Goal: Transaction & Acquisition: Obtain resource

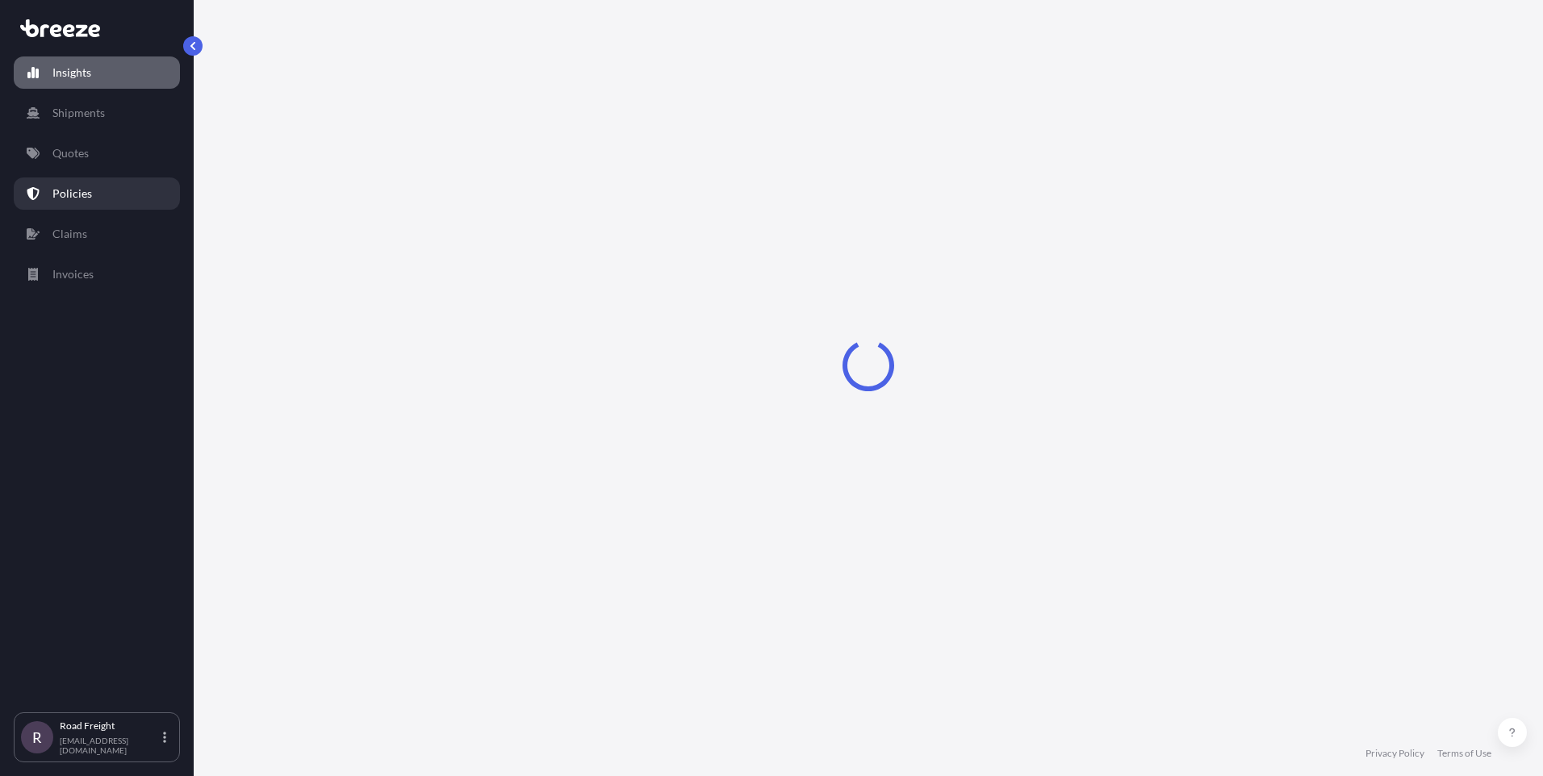
select select "2025"
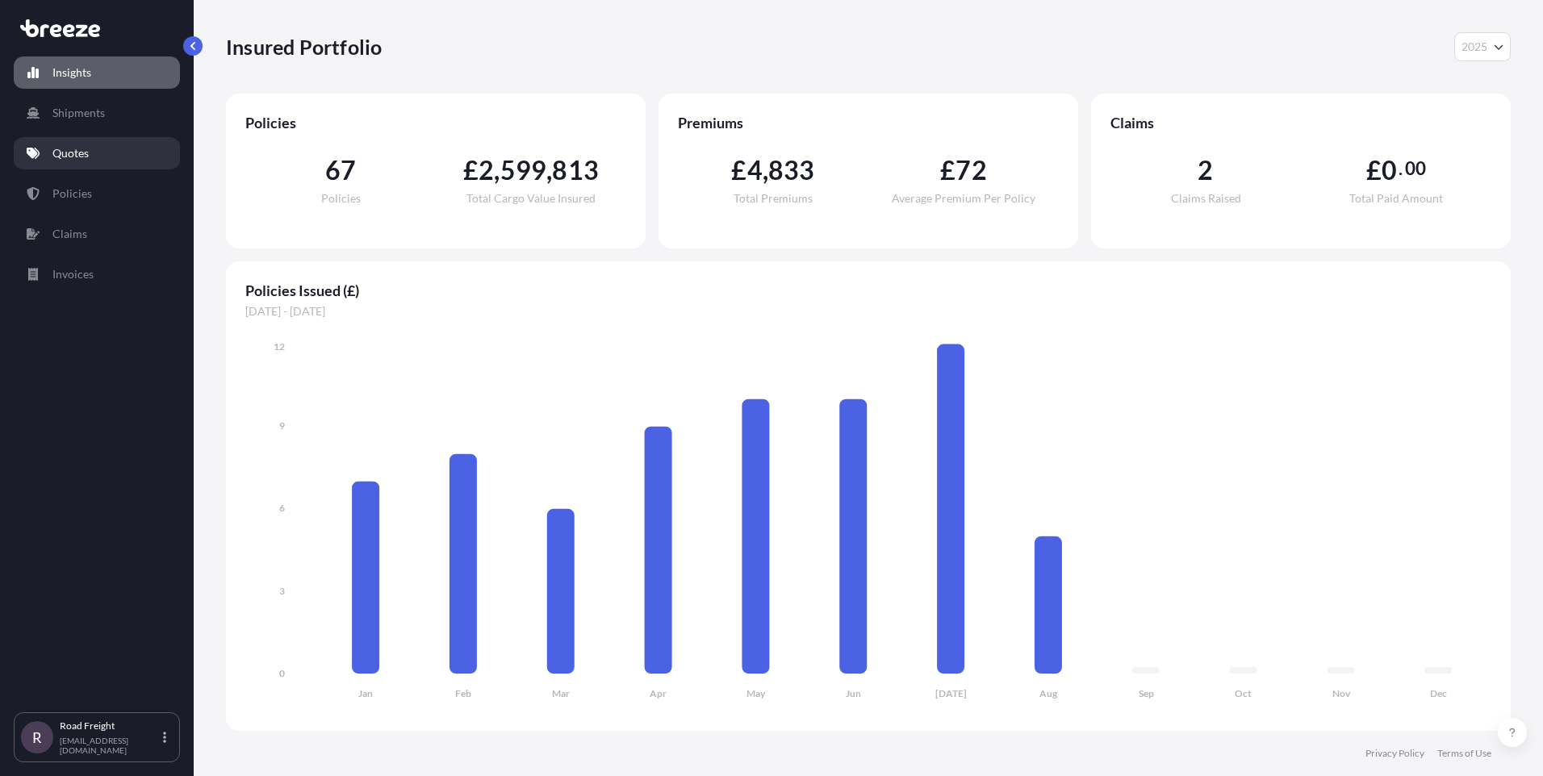
click at [42, 149] on link "Quotes" at bounding box center [97, 153] width 166 height 32
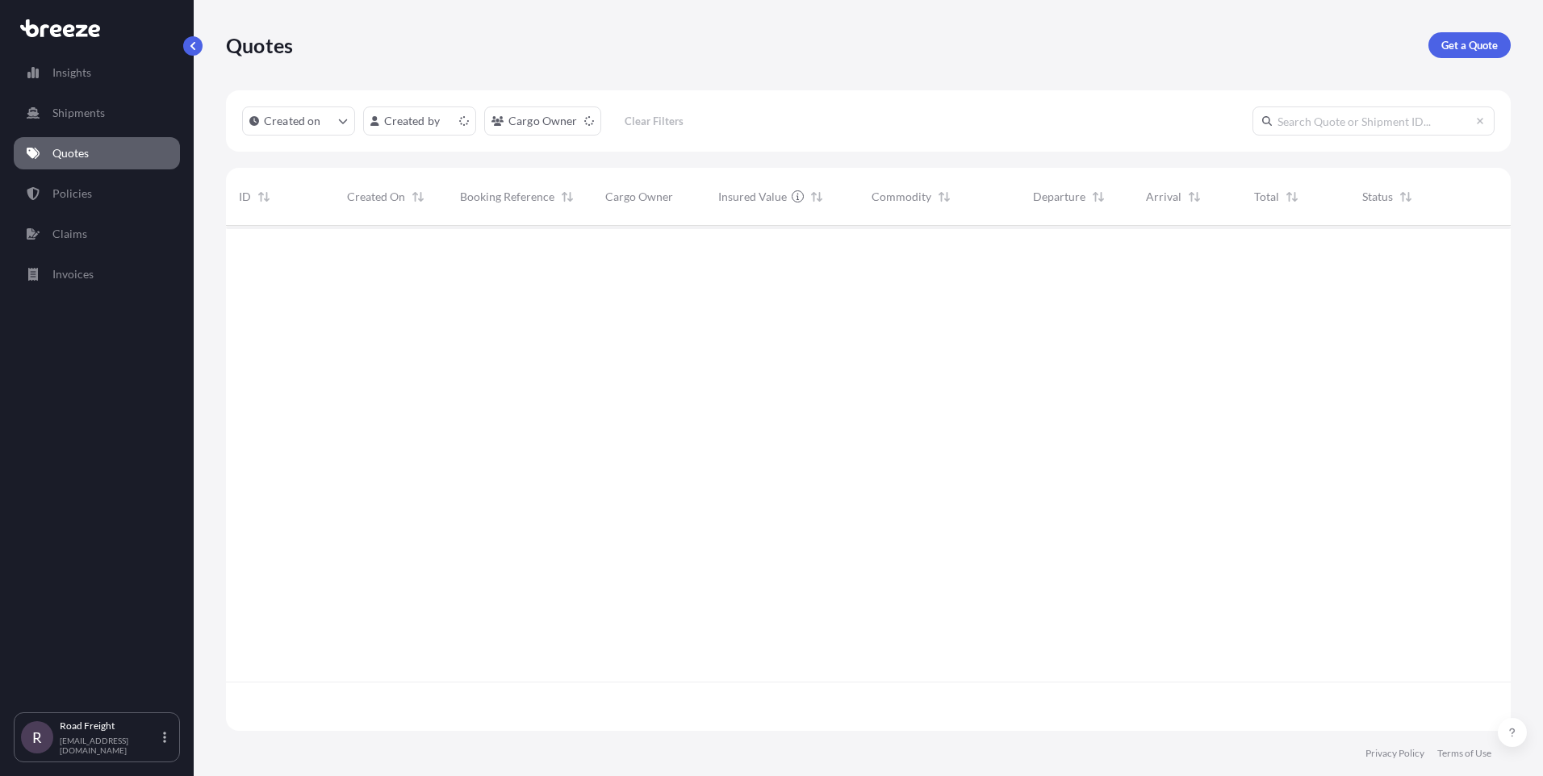
scroll to position [502, 1273]
click at [1446, 53] on link "Get a Quote" at bounding box center [1470, 45] width 82 height 26
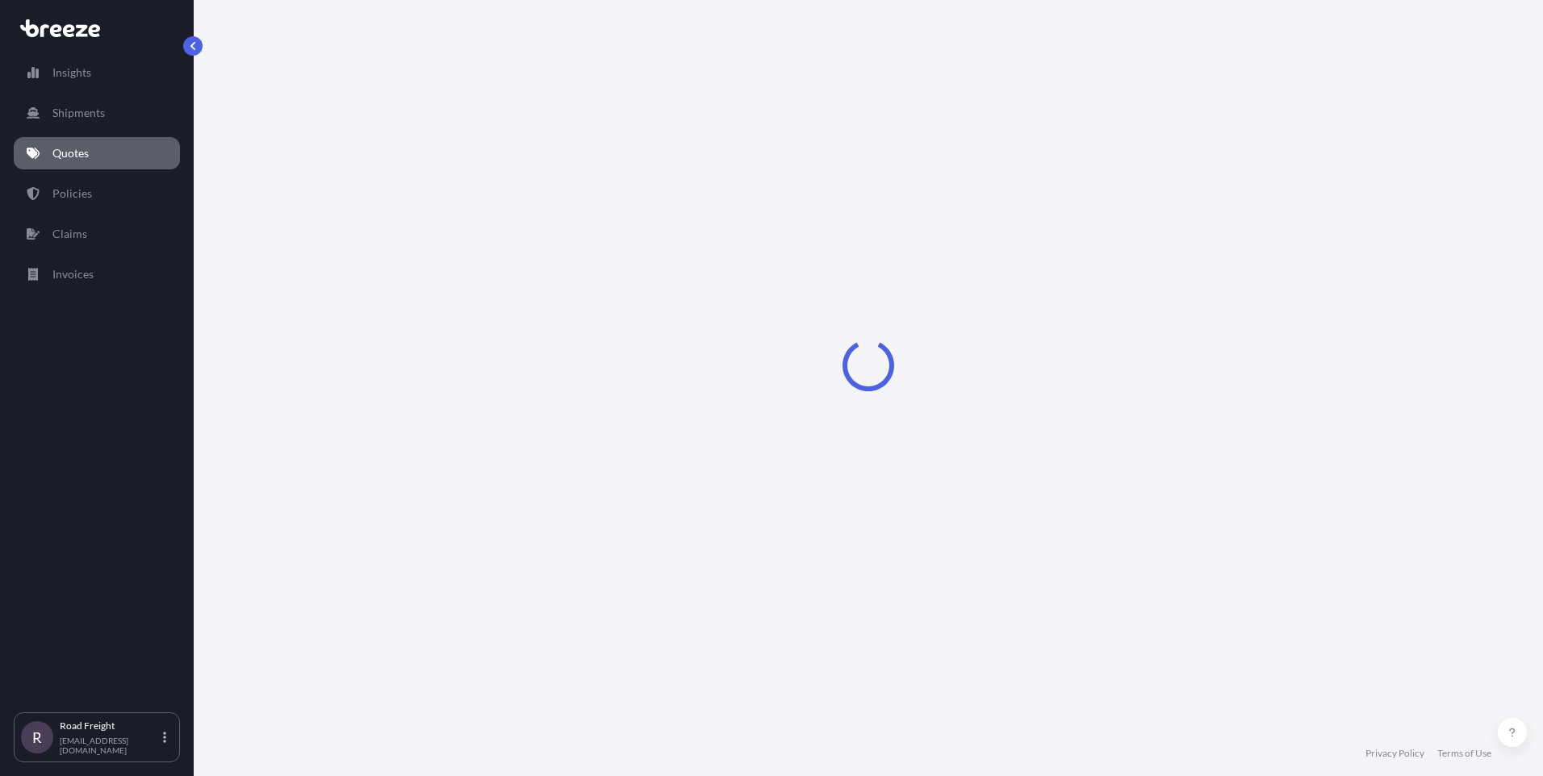
select select "Sea"
select select "1"
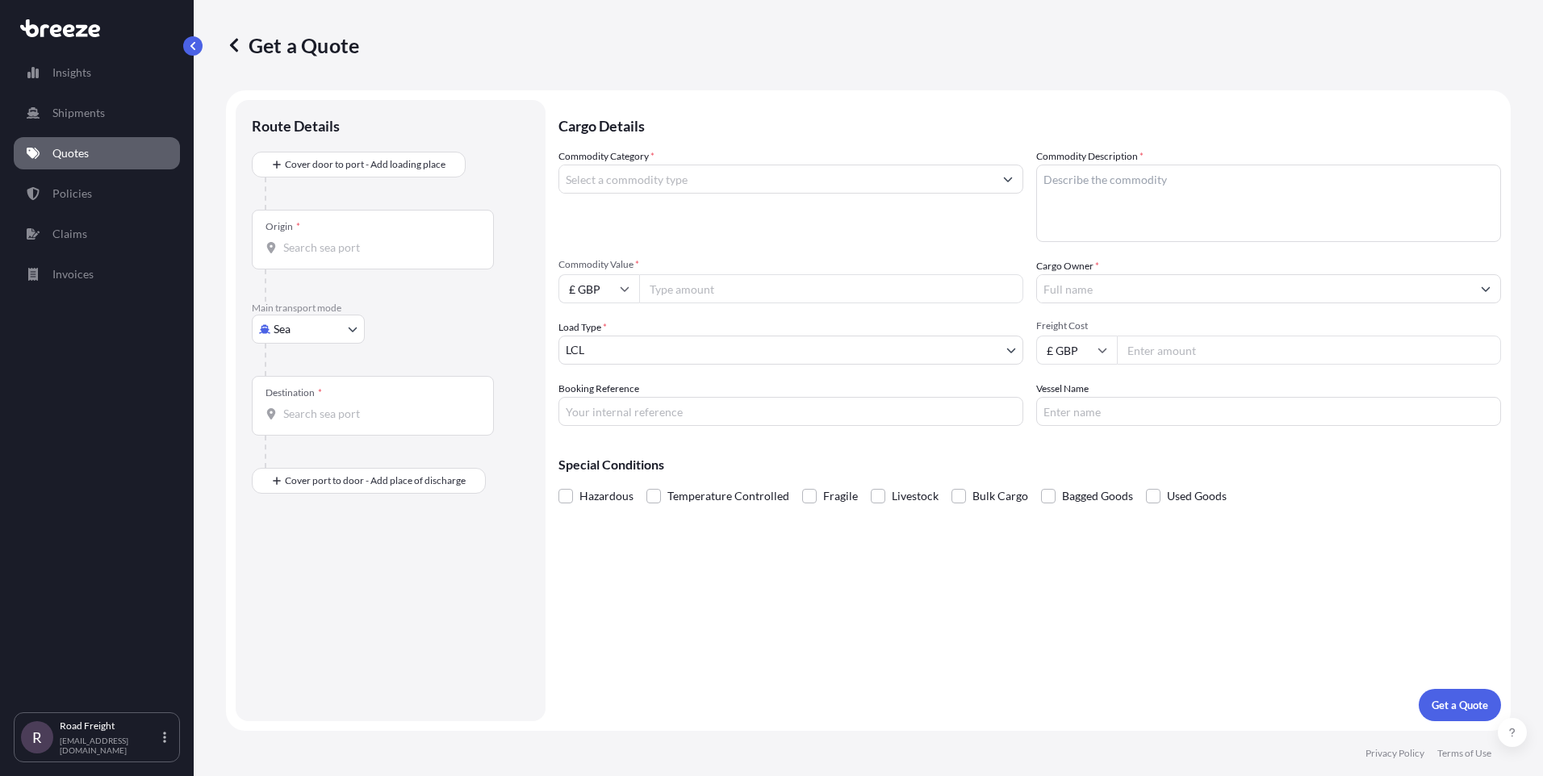
click at [254, 335] on body "Insights Shipments Quotes Policies Claims Invoices R Road Freight [EMAIL_ADDRES…" at bounding box center [771, 388] width 1543 height 776
click at [288, 423] on span "Road" at bounding box center [295, 429] width 26 height 16
select select "Road"
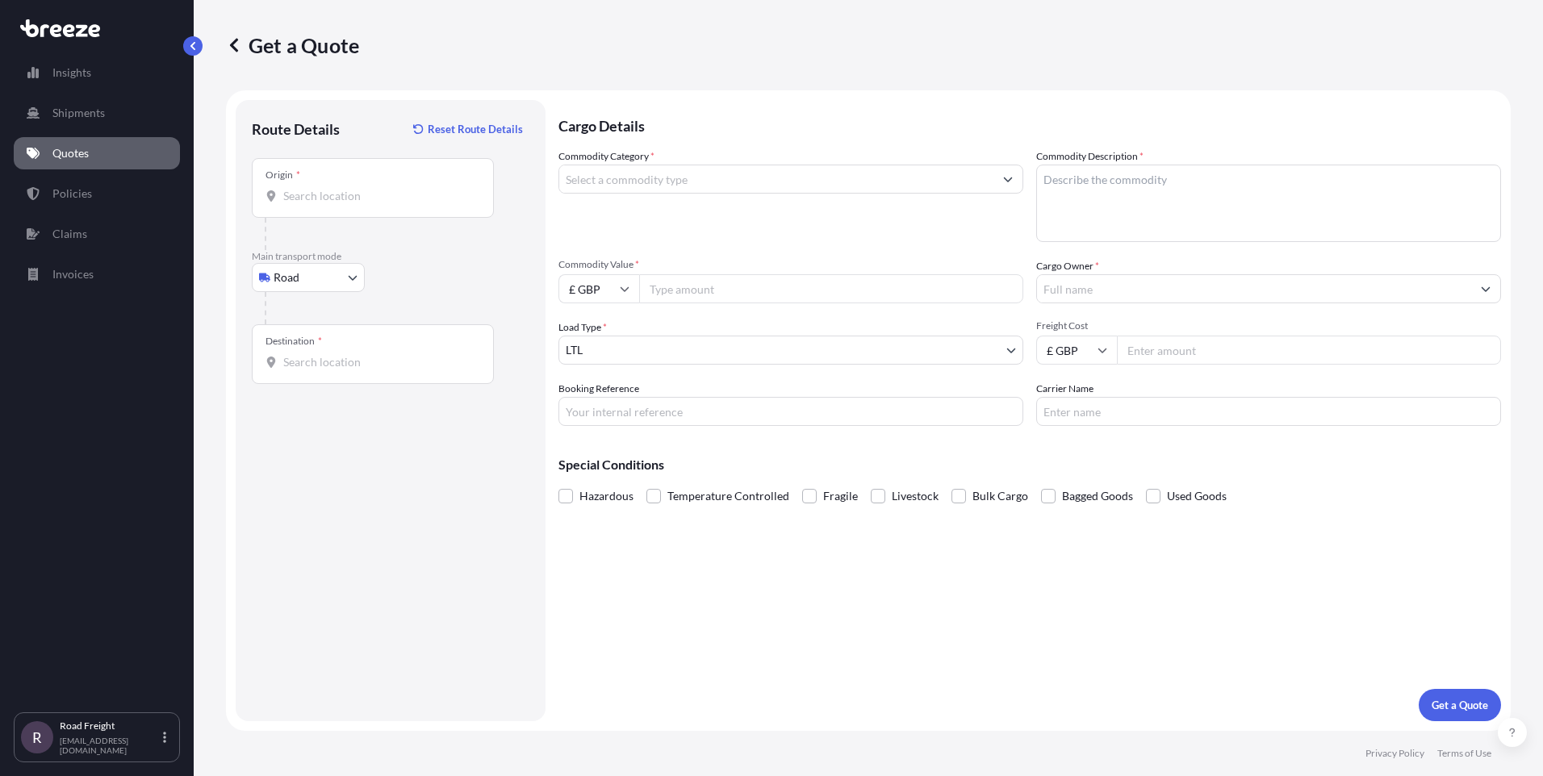
click at [316, 187] on div "Origin *" at bounding box center [373, 188] width 242 height 60
click at [316, 188] on input "Origin *" at bounding box center [378, 196] width 190 height 16
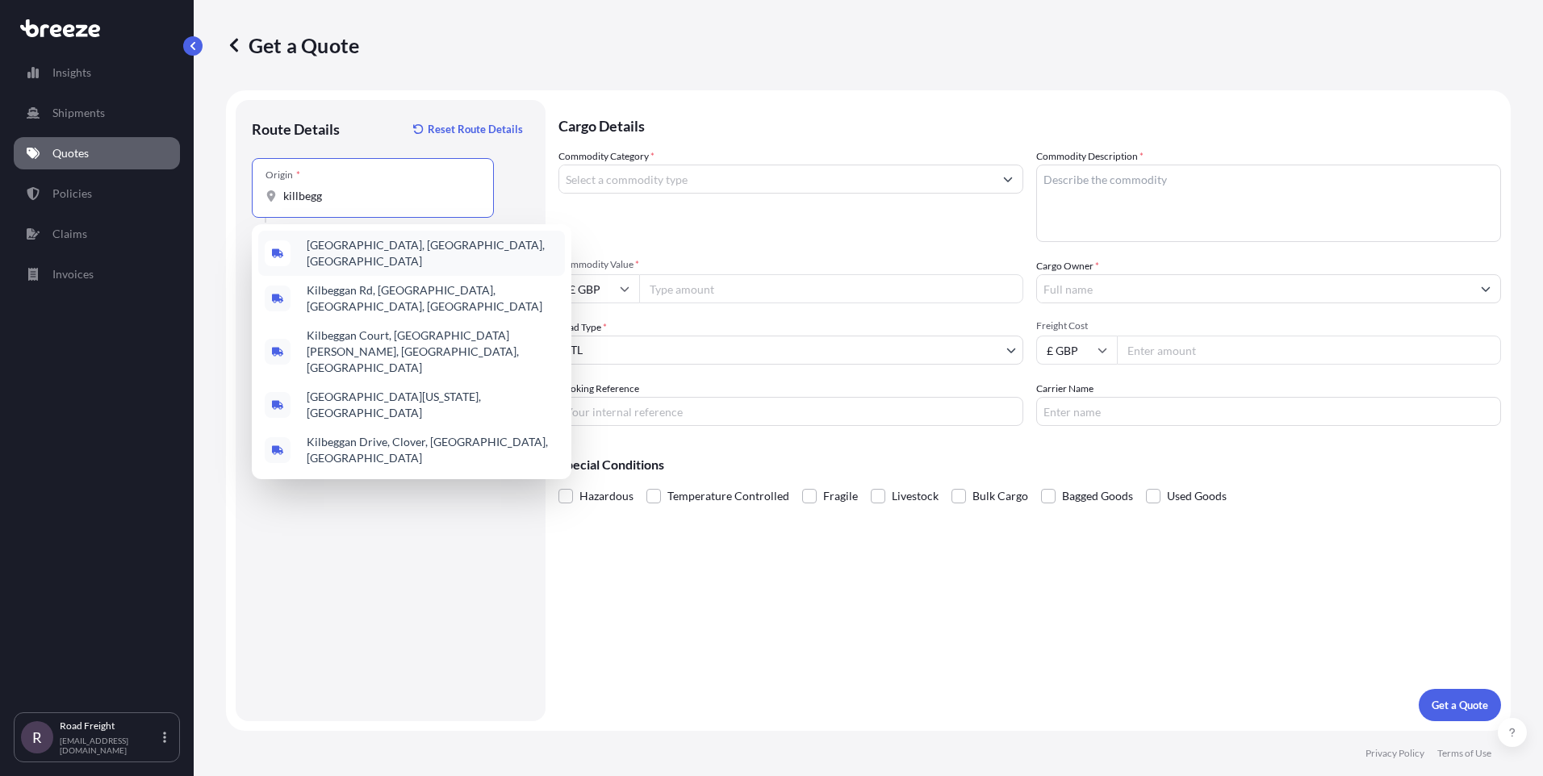
click at [357, 245] on span "[GEOGRAPHIC_DATA], [GEOGRAPHIC_DATA], [GEOGRAPHIC_DATA]" at bounding box center [433, 253] width 252 height 32
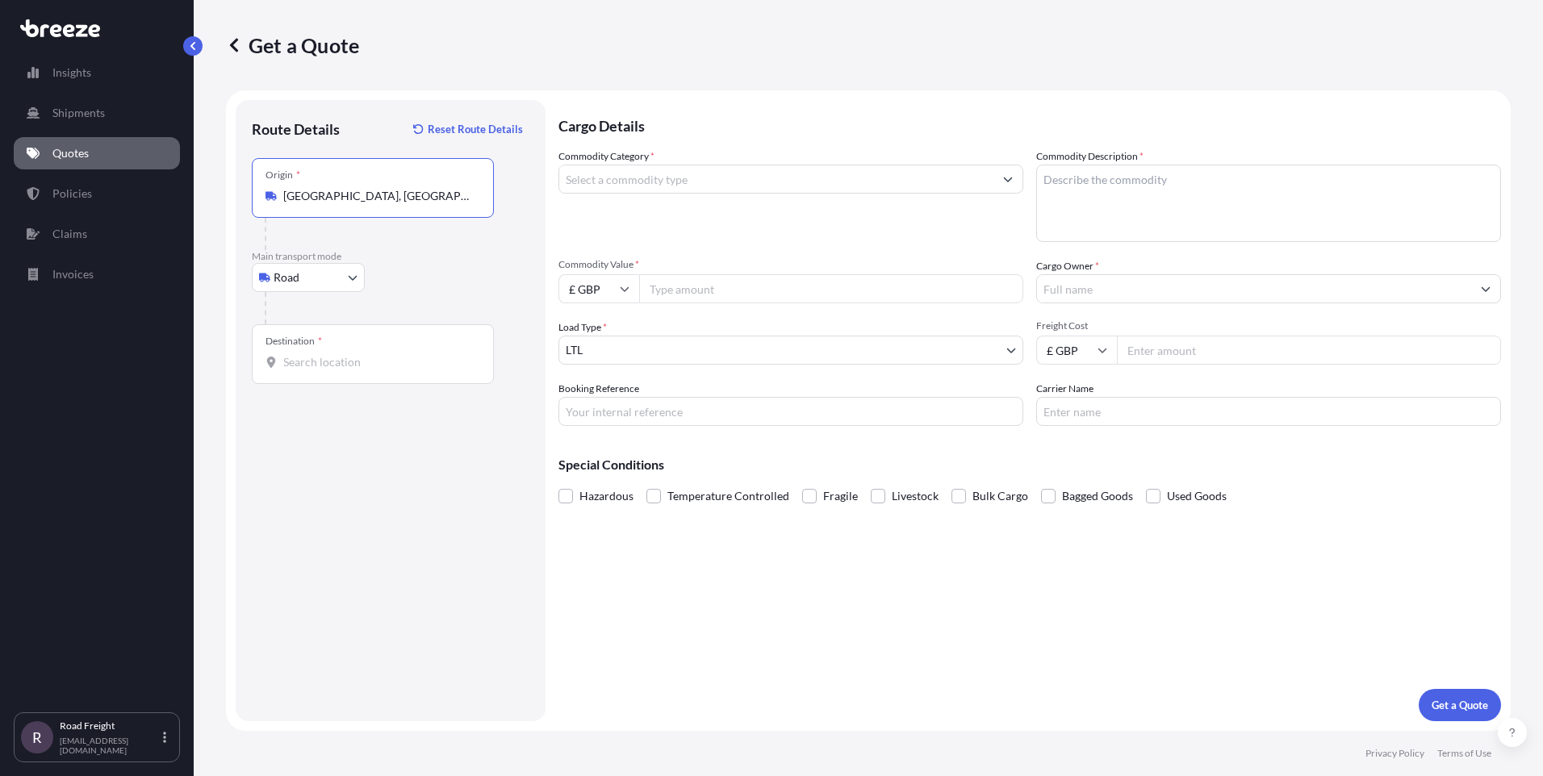
type input "[GEOGRAPHIC_DATA], [GEOGRAPHIC_DATA], [GEOGRAPHIC_DATA]"
click at [329, 353] on div "Destination *" at bounding box center [373, 354] width 242 height 60
click at [329, 354] on input "Destination *" at bounding box center [378, 362] width 190 height 16
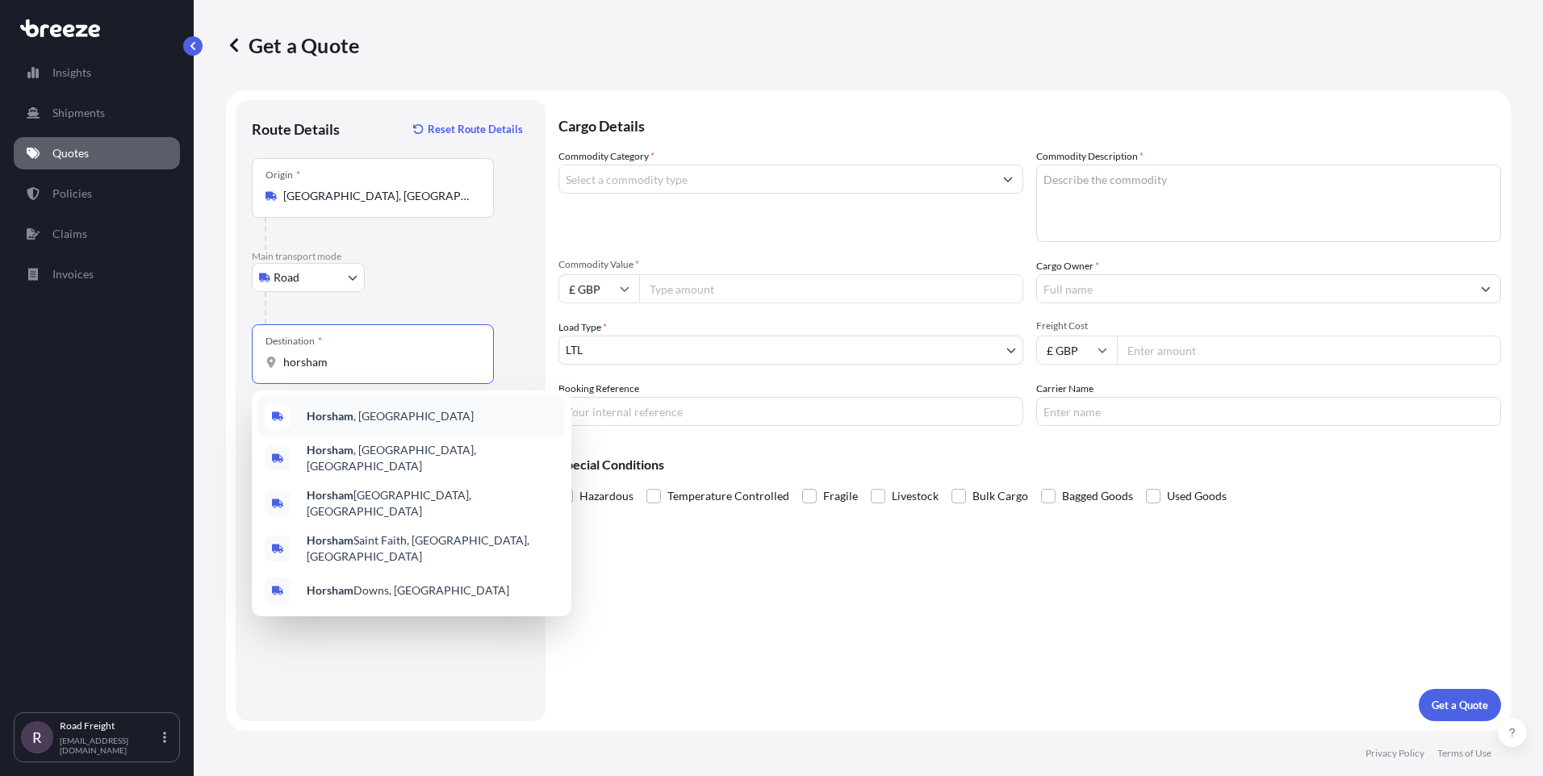
click at [325, 408] on span "Horsham , [GEOGRAPHIC_DATA]" at bounding box center [390, 416] width 167 height 16
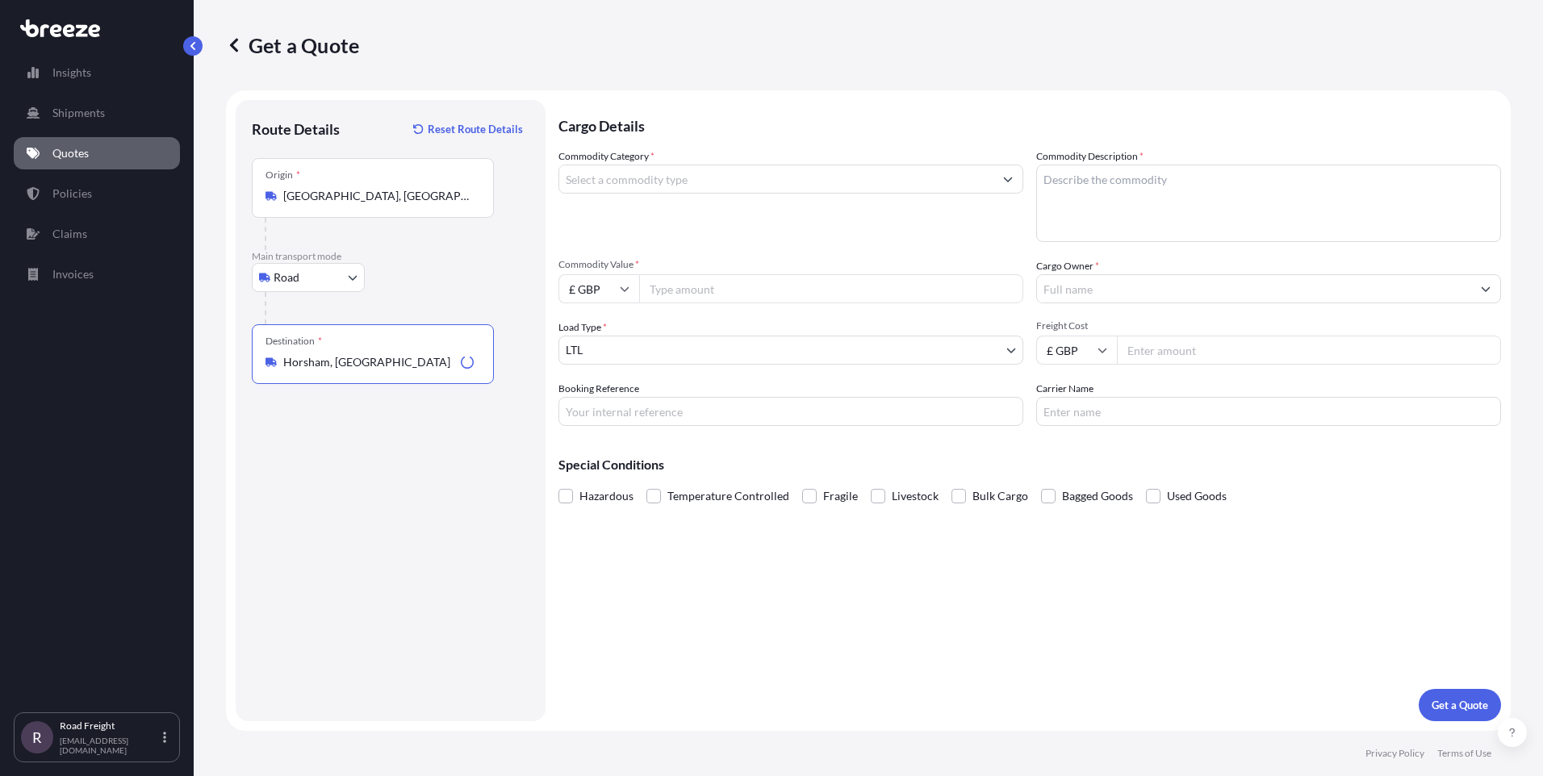
type input "Horsham, [GEOGRAPHIC_DATA]"
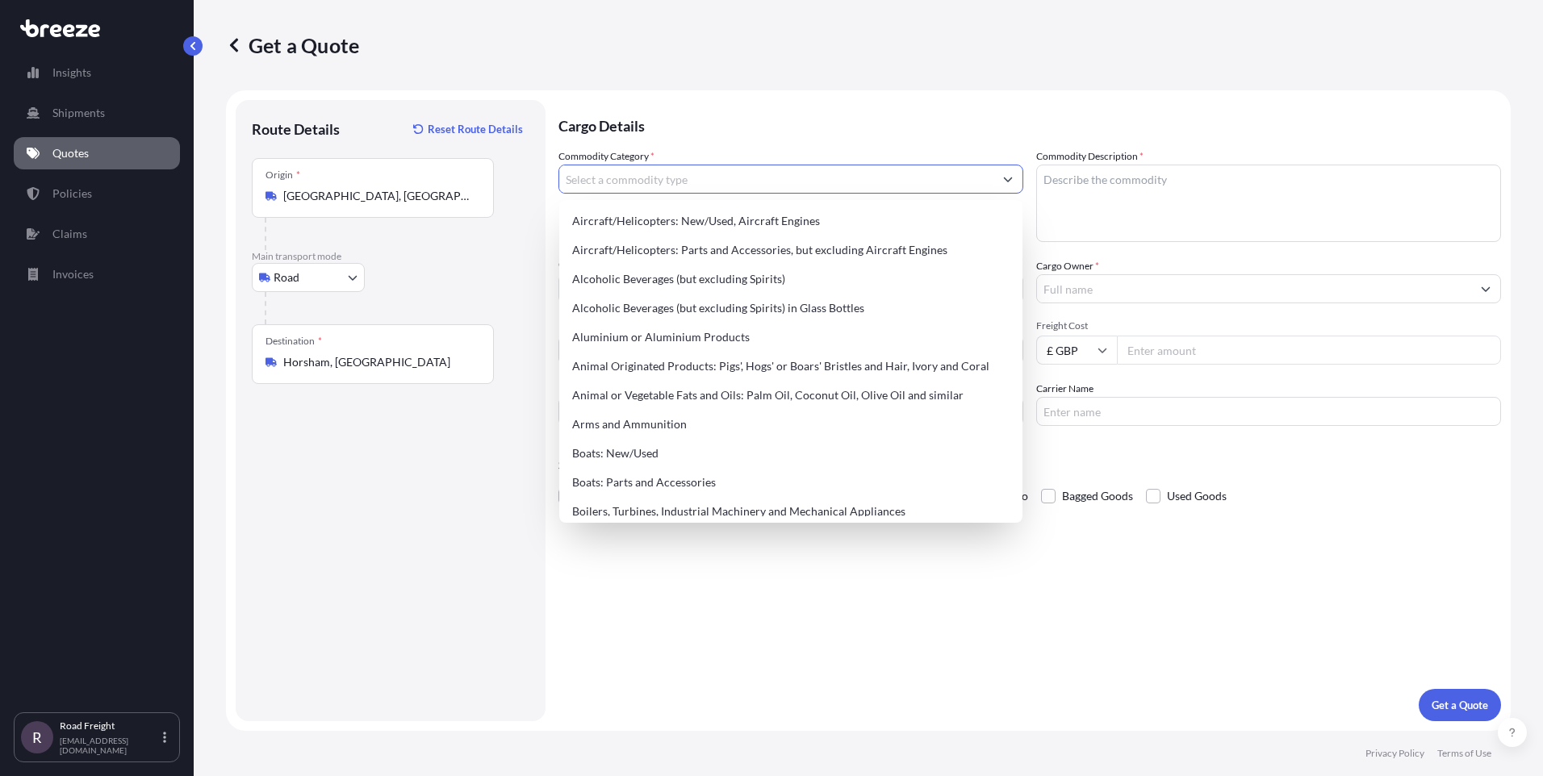
click at [703, 174] on input "Commodity Category *" at bounding box center [776, 179] width 434 height 29
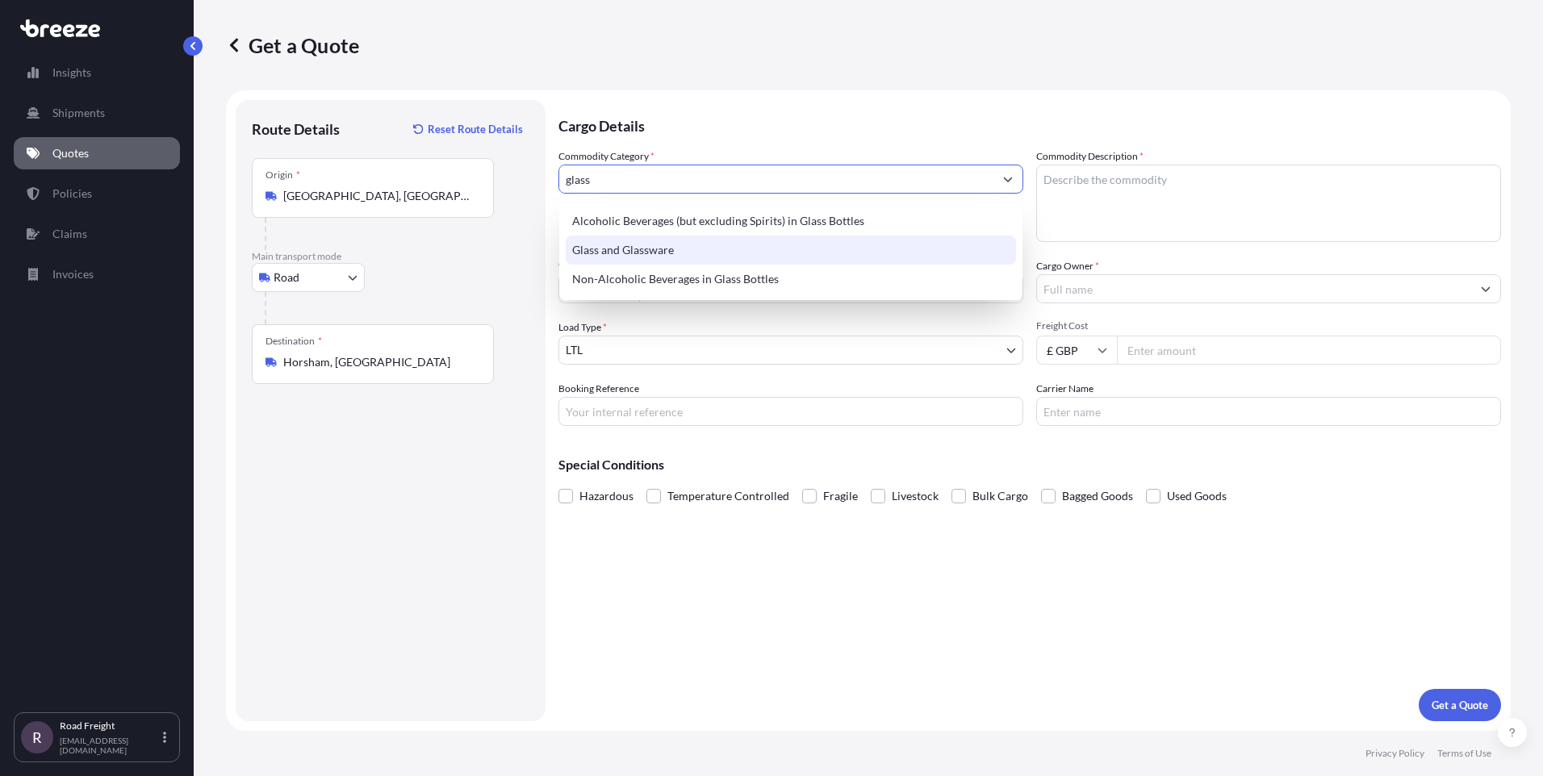
click at [659, 245] on div "Glass and Glassware" at bounding box center [791, 250] width 450 height 29
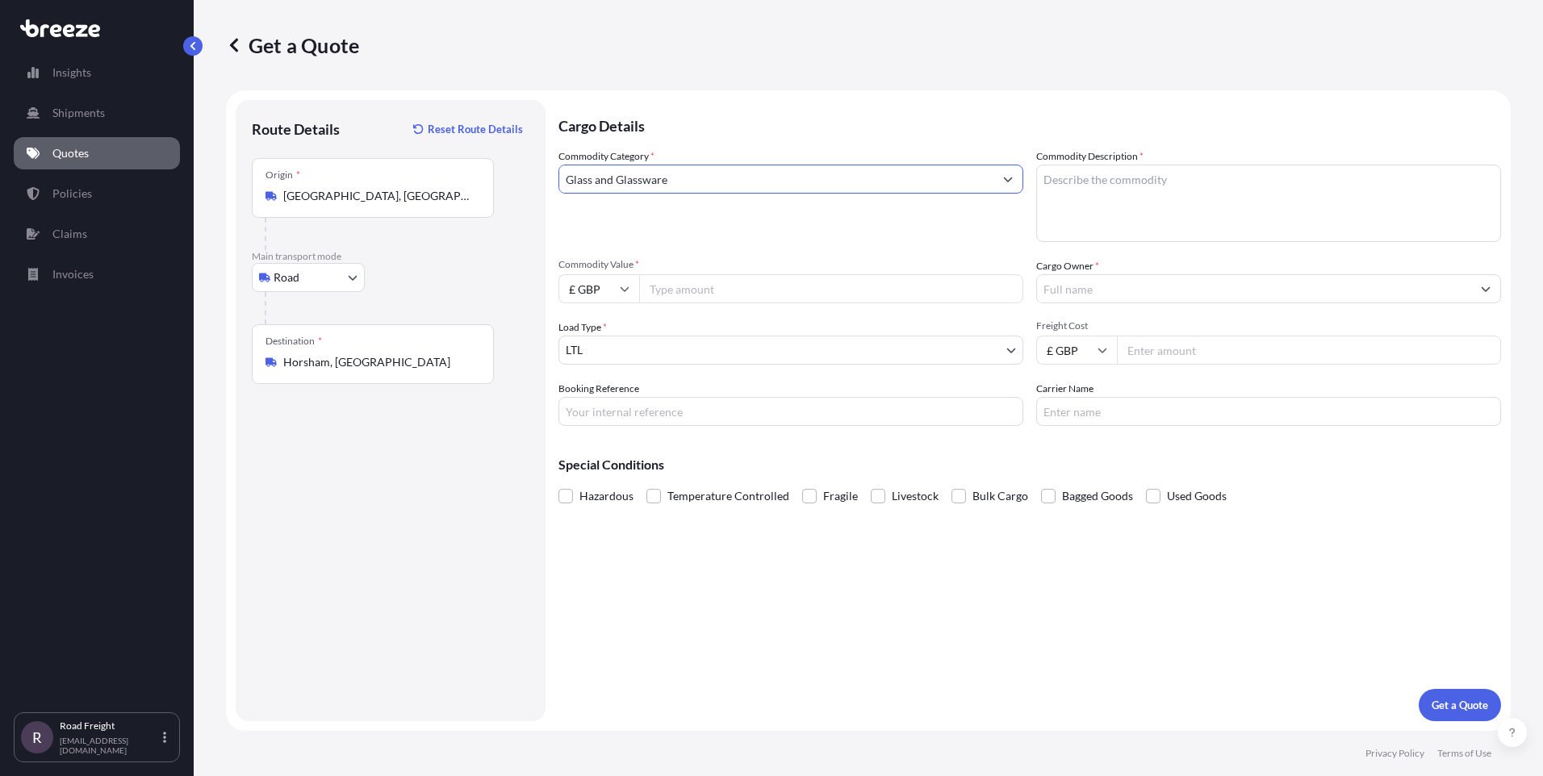
type input "Glass and Glassware"
click at [1090, 194] on textarea "Commodity Description *" at bounding box center [1268, 203] width 465 height 77
type textarea "glass windscreen"
click at [863, 277] on input "Commodity Value *" at bounding box center [831, 288] width 384 height 29
click at [630, 282] on input "£ GBP" at bounding box center [599, 288] width 81 height 29
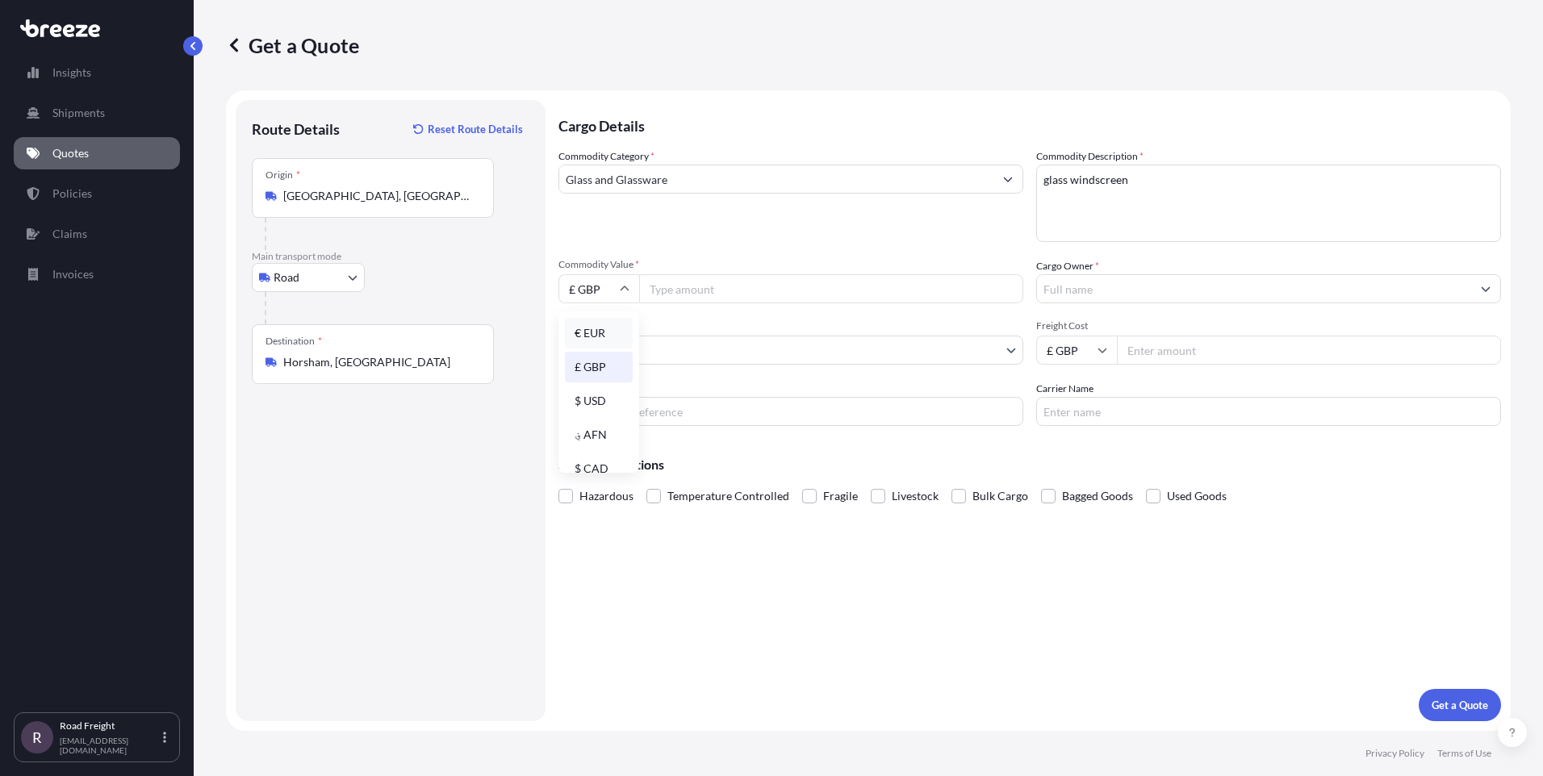
click at [587, 337] on div "€ EUR" at bounding box center [599, 333] width 68 height 31
type input "€ EUR"
click at [676, 303] on div "Commodity Category * Glass and Glassware Commodity Description * glass windscre…" at bounding box center [1030, 288] width 943 height 278
click at [680, 294] on input "Commodity Value *" at bounding box center [831, 288] width 384 height 29
type input "325.84"
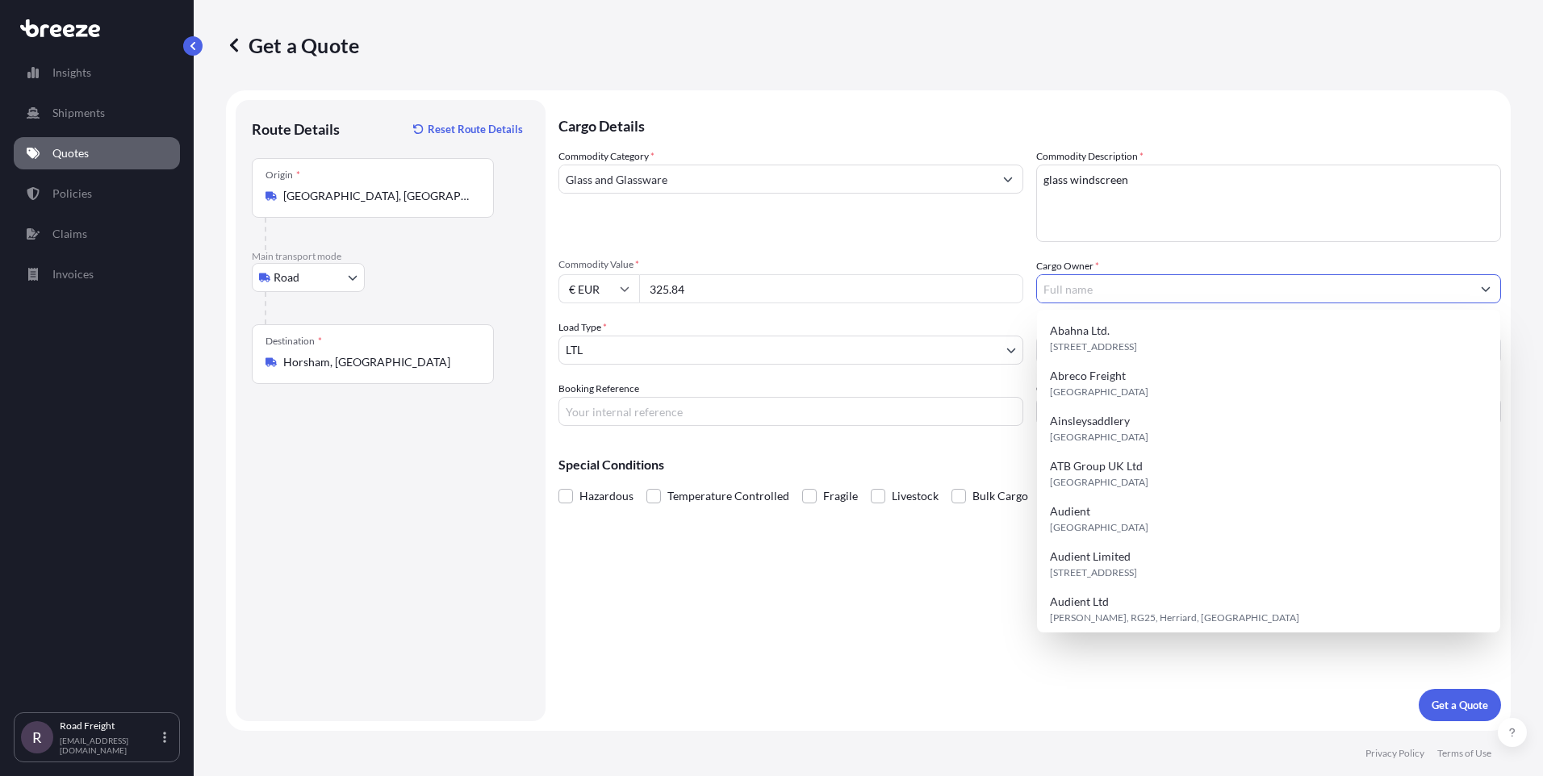
click at [1074, 286] on input "Cargo Owner *" at bounding box center [1254, 288] width 434 height 29
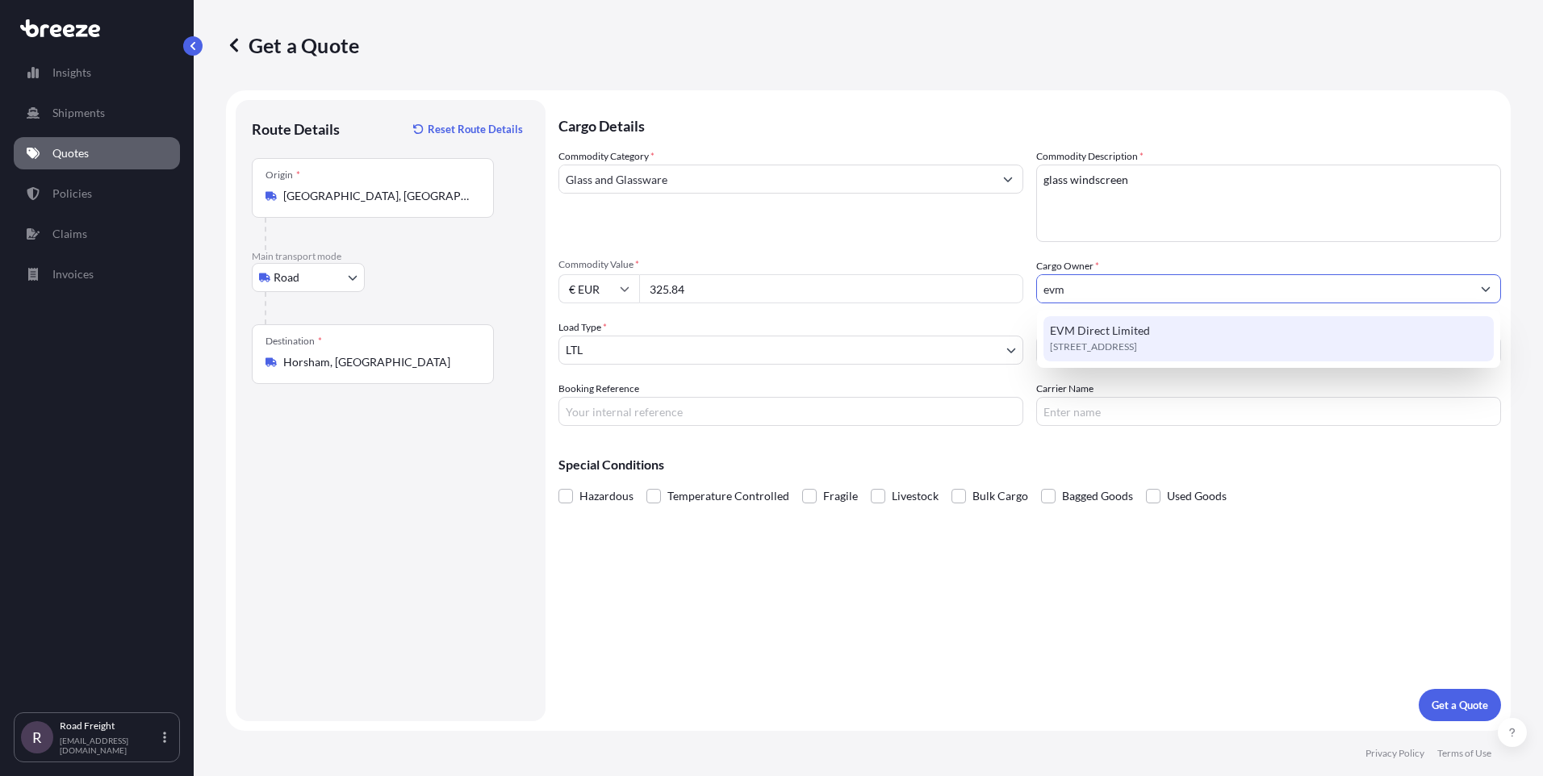
click at [1086, 331] on span "EVM Direct Limited" at bounding box center [1100, 331] width 100 height 16
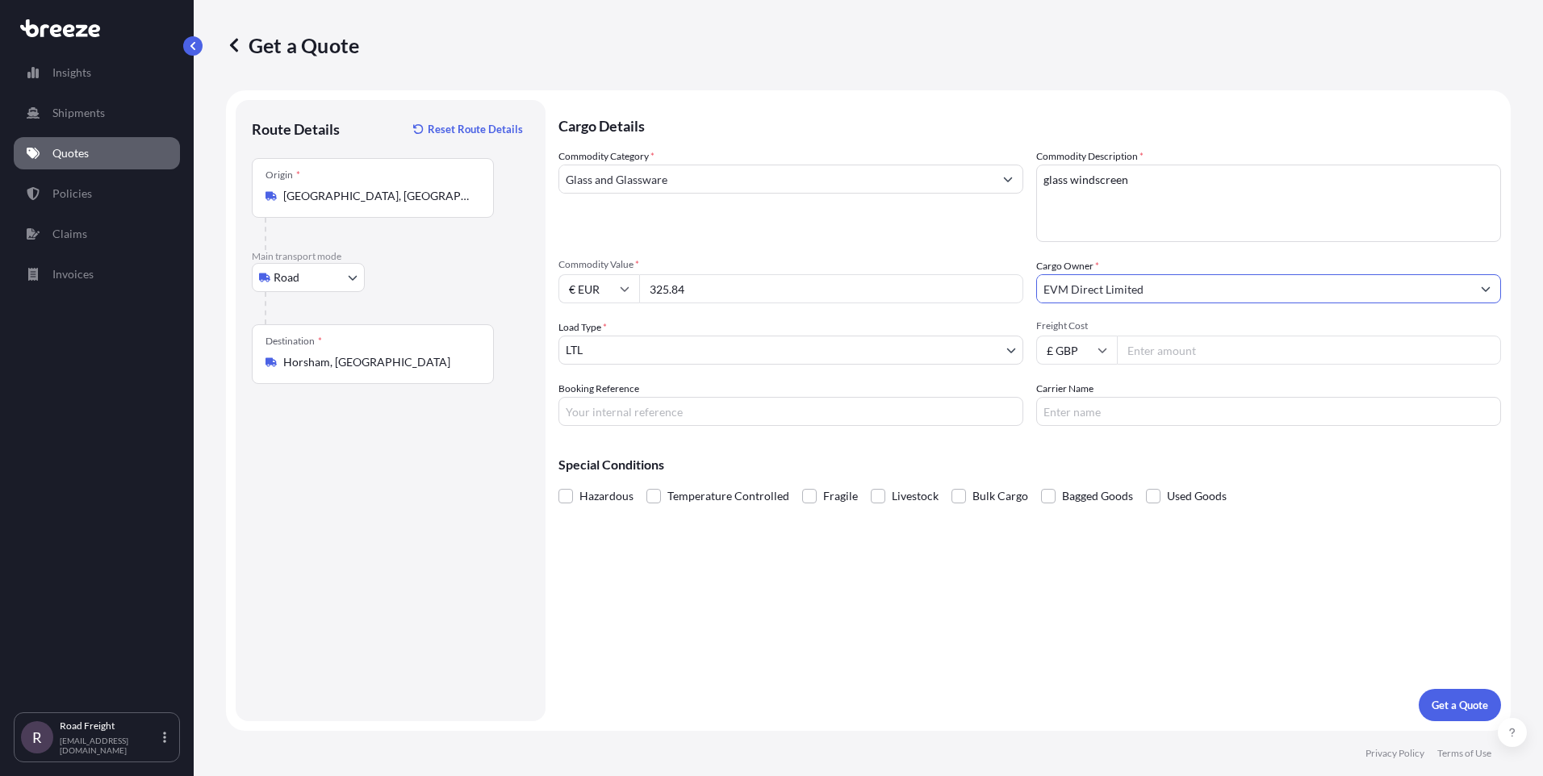
type input "EVM Direct Limited"
click at [753, 336] on body "15 options available. 13 options available. 0 options available. 1 option avail…" at bounding box center [771, 388] width 1543 height 776
click at [1154, 354] on input "Freight Cost" at bounding box center [1309, 350] width 384 height 29
type input "545"
click at [766, 434] on div "Cargo Details Commodity Category * Glass and Glassware Commodity Description * …" at bounding box center [1030, 410] width 943 height 621
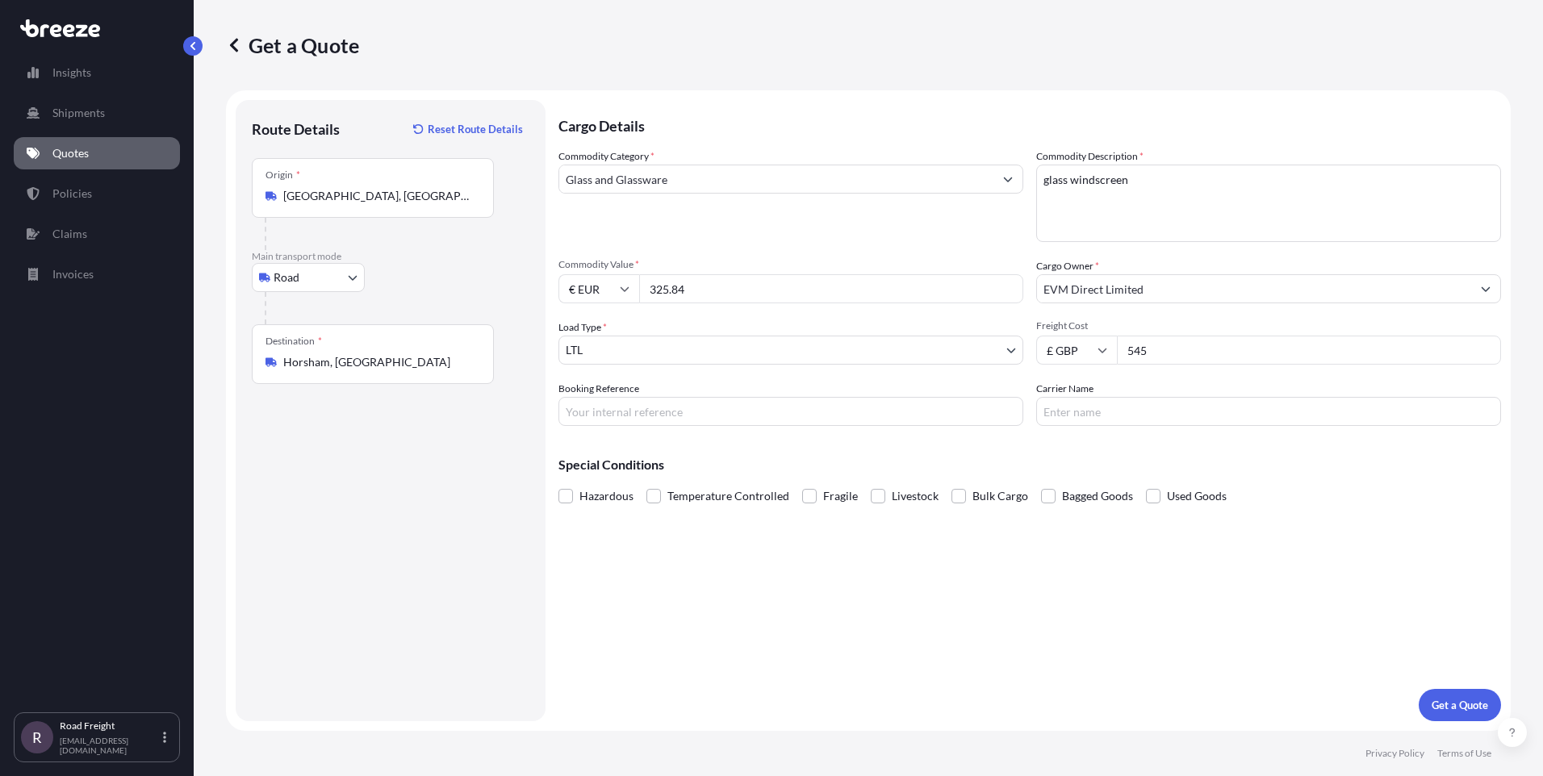
click at [761, 428] on div "Cargo Details Commodity Category * Glass and Glassware Commodity Description * …" at bounding box center [1030, 410] width 943 height 621
click at [752, 413] on input "Booking Reference" at bounding box center [791, 411] width 465 height 29
paste input "SI31356"
type input "SI31356"
click at [804, 494] on span at bounding box center [809, 496] width 15 height 15
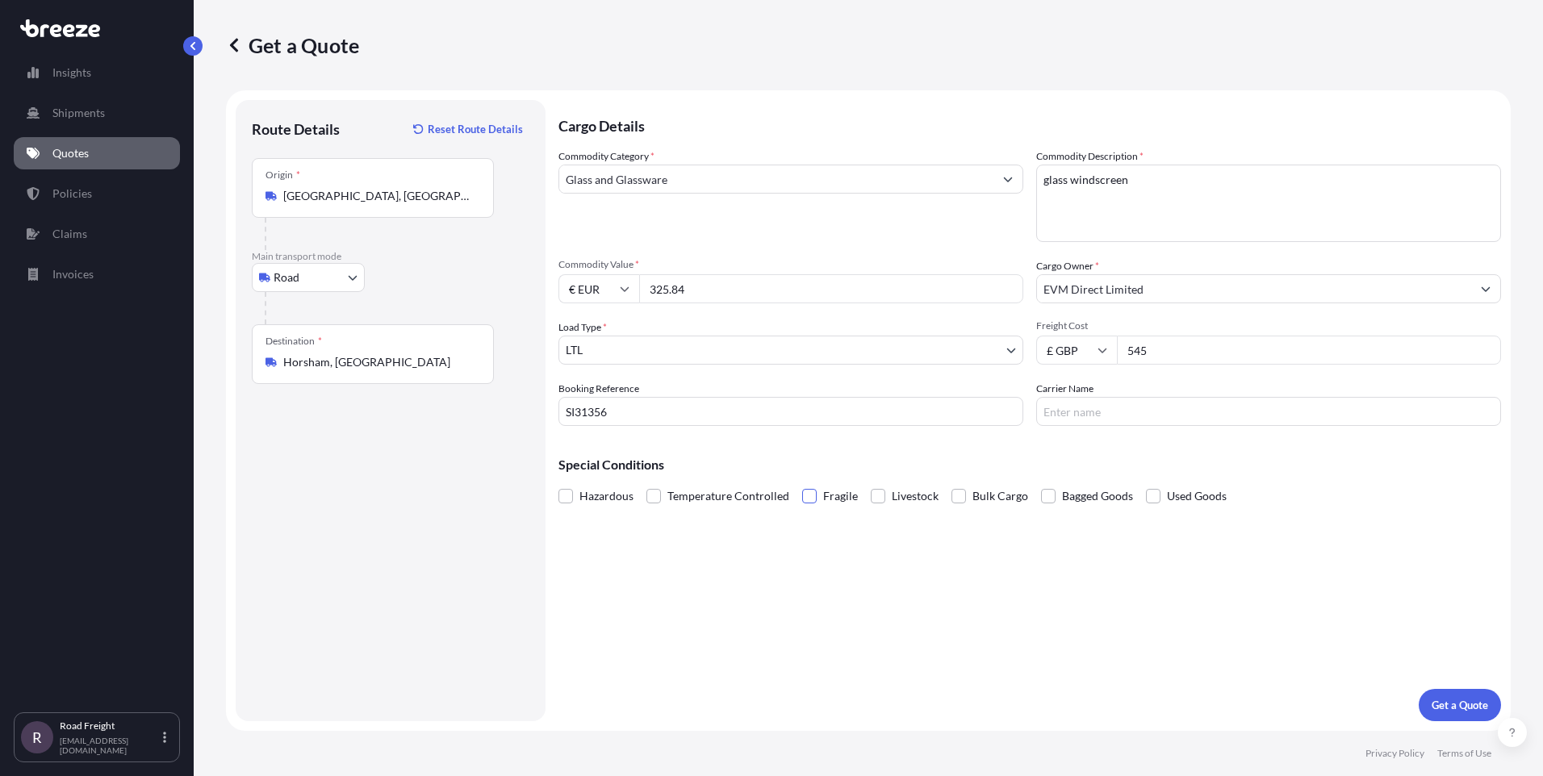
click at [802, 484] on input "Fragile" at bounding box center [802, 484] width 0 height 0
click at [1456, 707] on p "Get a Quote" at bounding box center [1460, 705] width 56 height 16
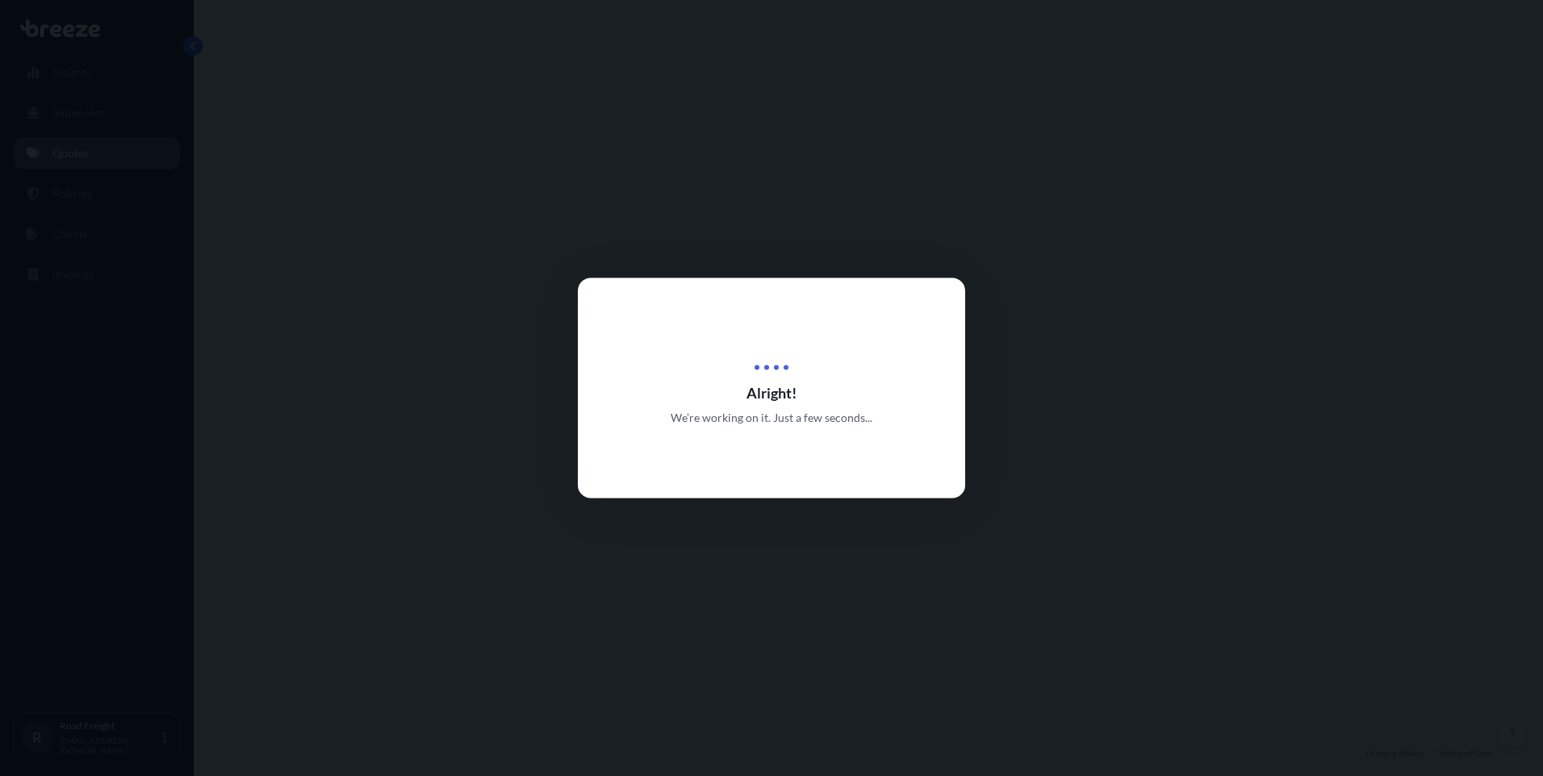
select select "Road"
select select "1"
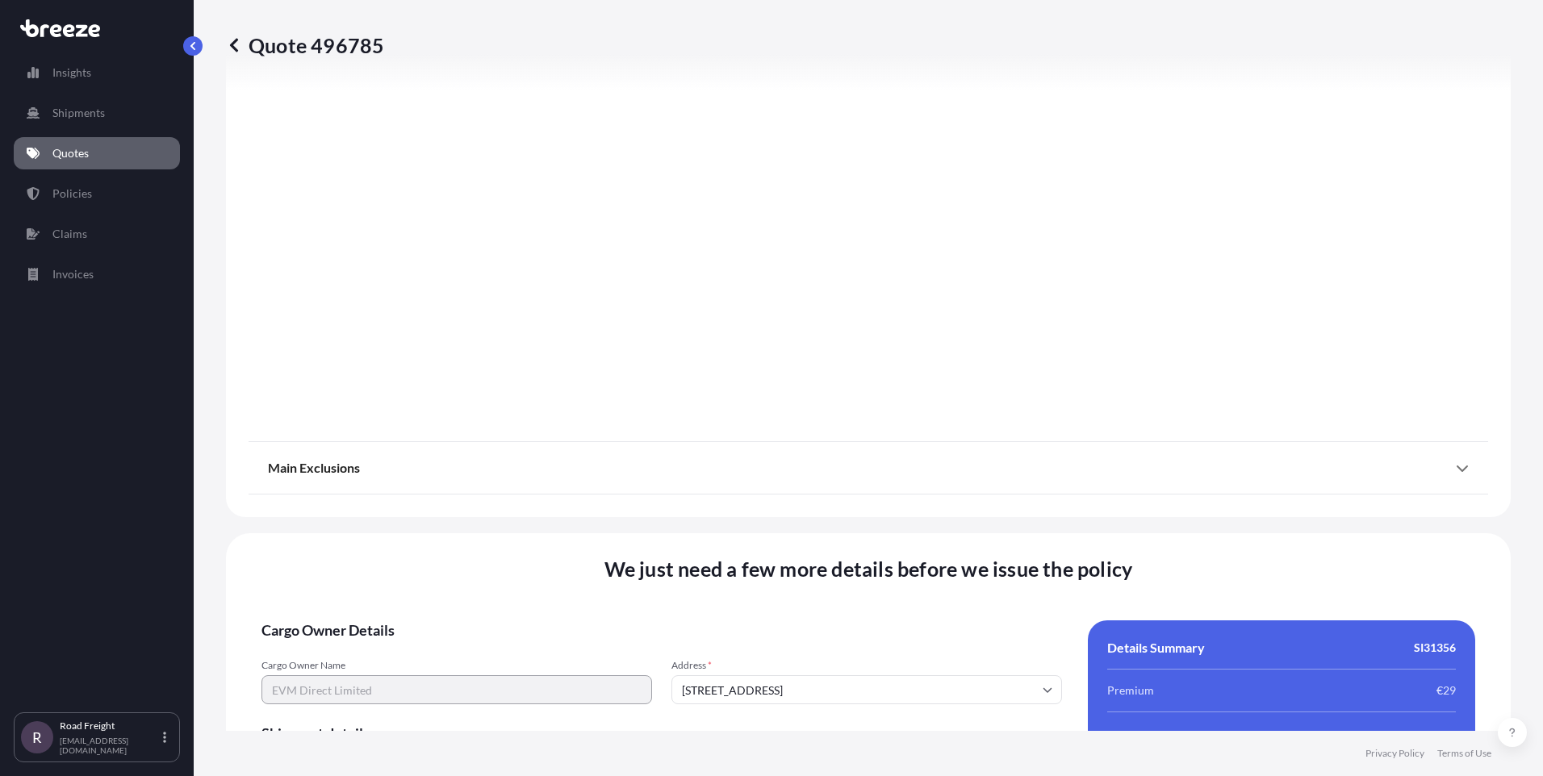
scroll to position [1785, 0]
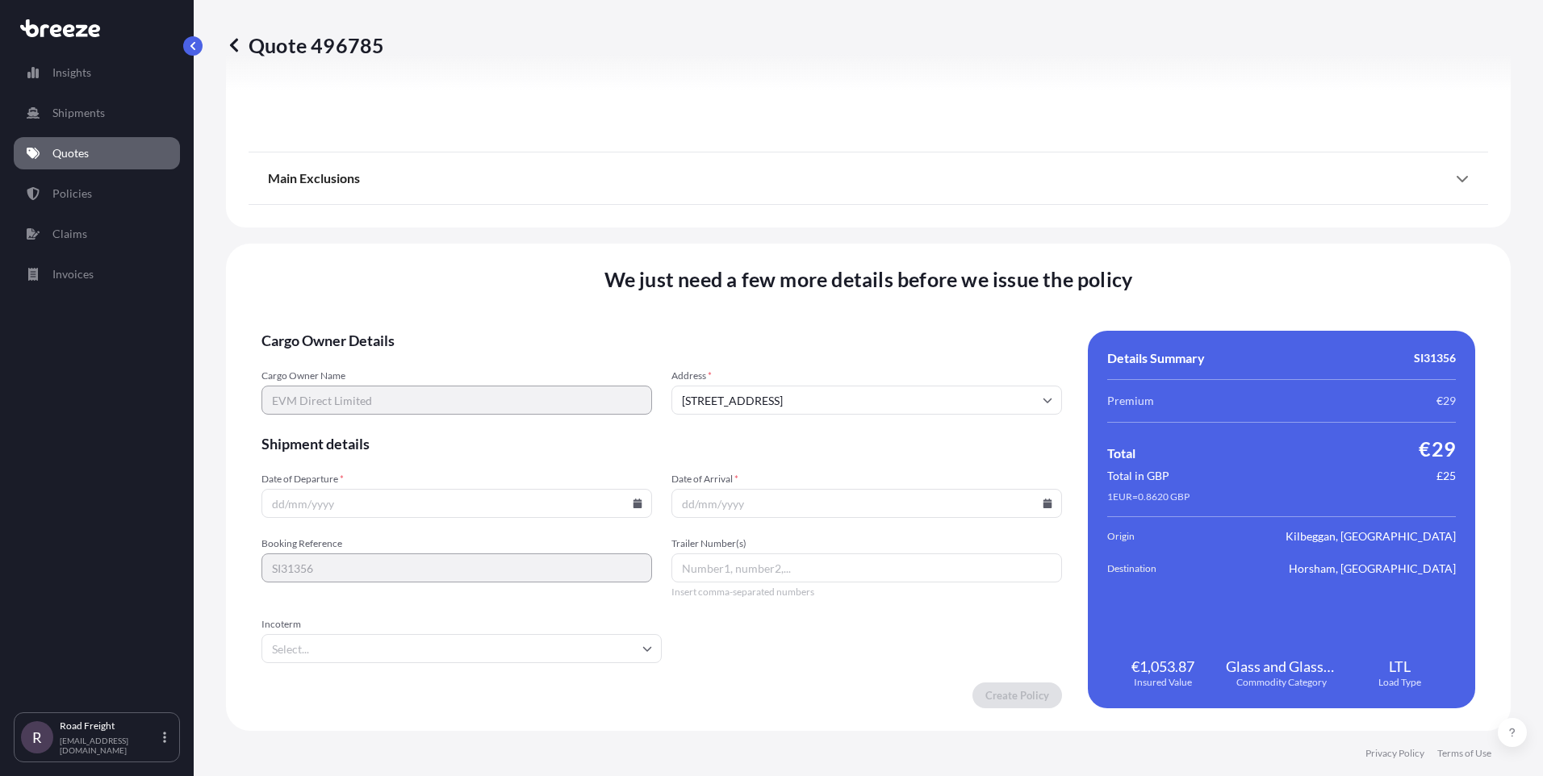
click at [634, 505] on icon at bounding box center [638, 504] width 9 height 10
click at [492, 362] on button "15" at bounding box center [493, 360] width 26 height 26
type input "[DATE]"
click at [1040, 508] on input "Date of Arrival *" at bounding box center [867, 503] width 391 height 29
click at [1044, 505] on icon at bounding box center [1048, 504] width 9 height 10
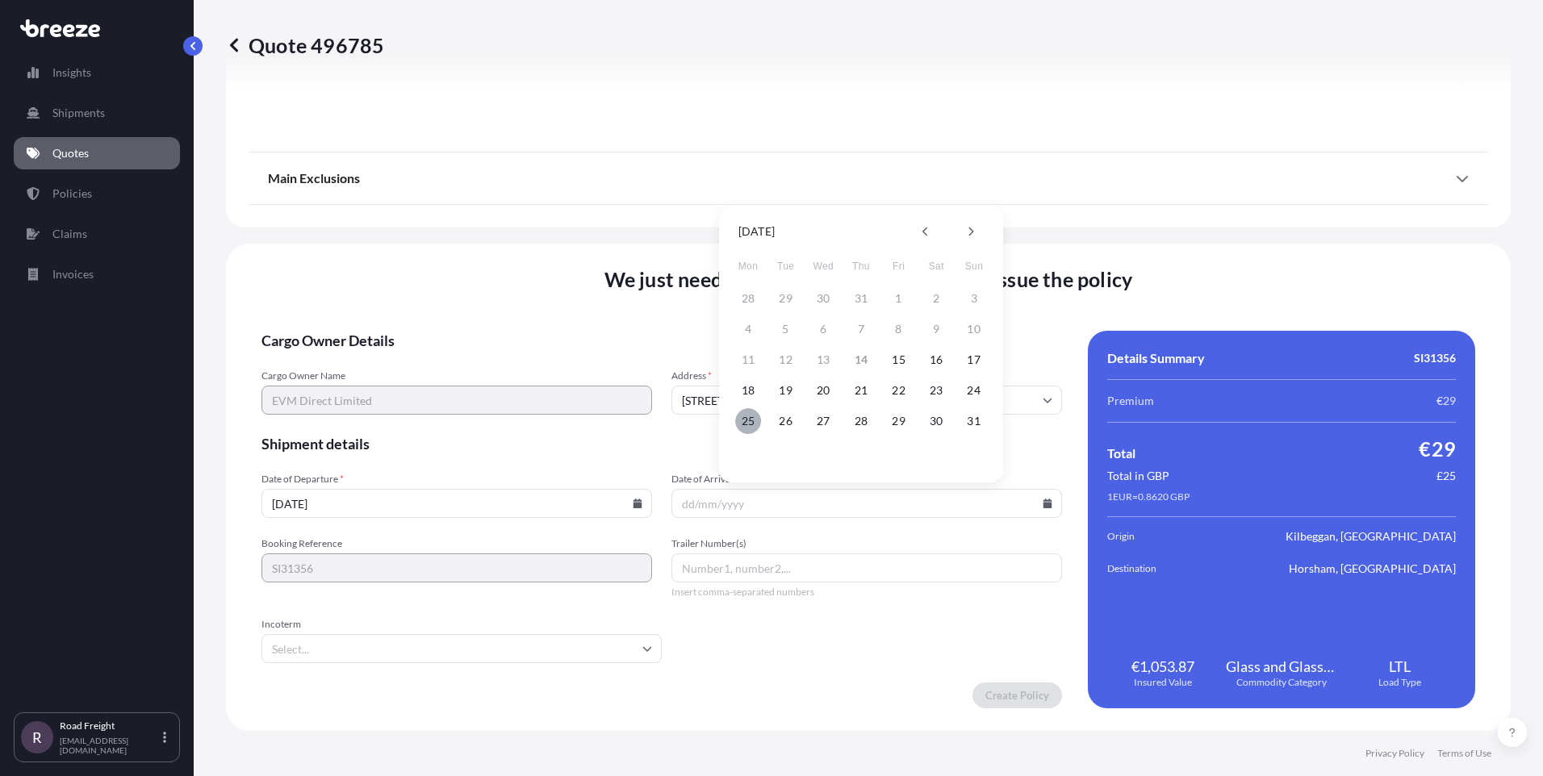
click at [743, 419] on button "25" at bounding box center [748, 421] width 26 height 26
type input "[DATE]"
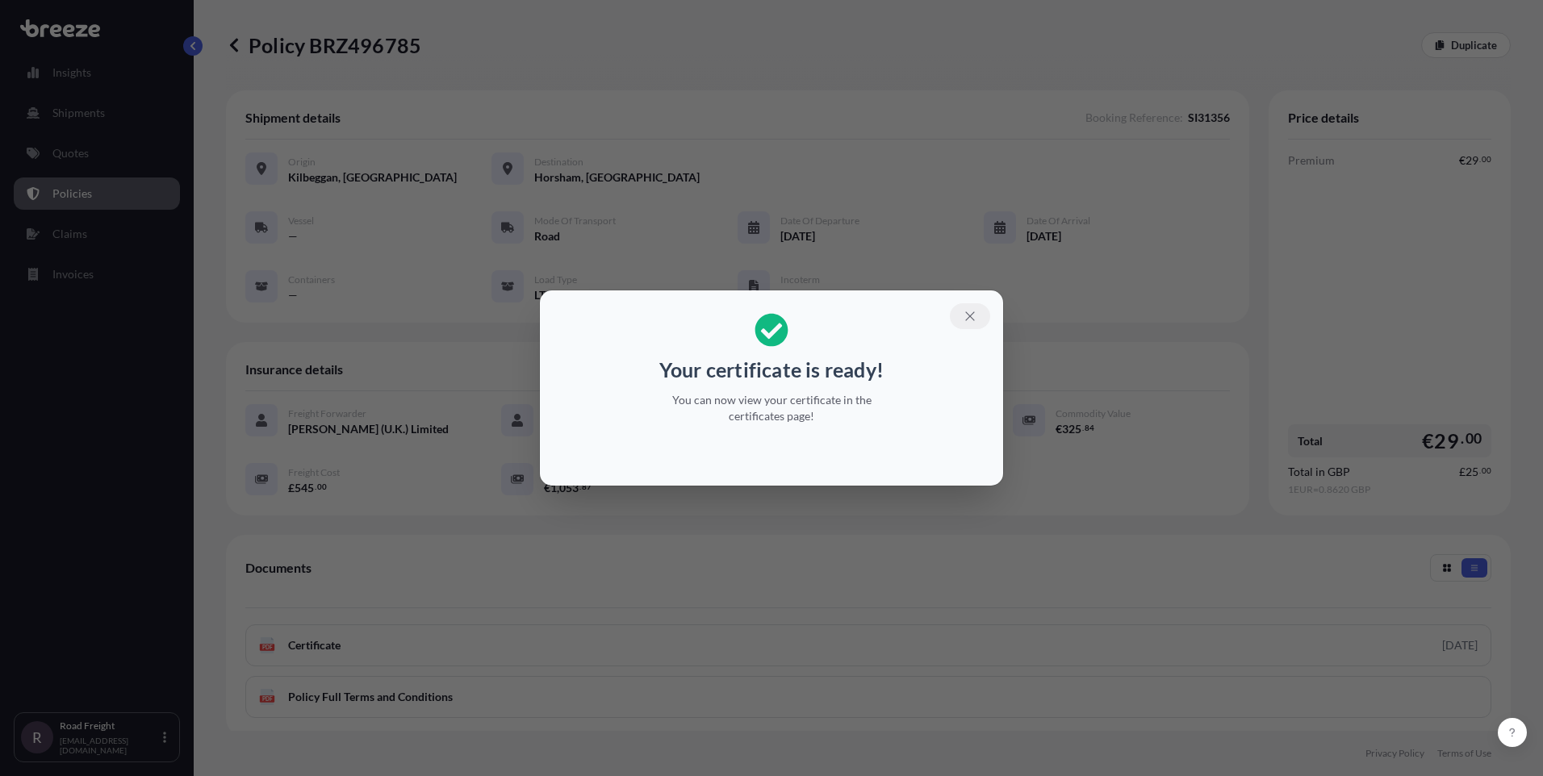
click at [973, 316] on icon "button" at bounding box center [970, 316] width 15 height 15
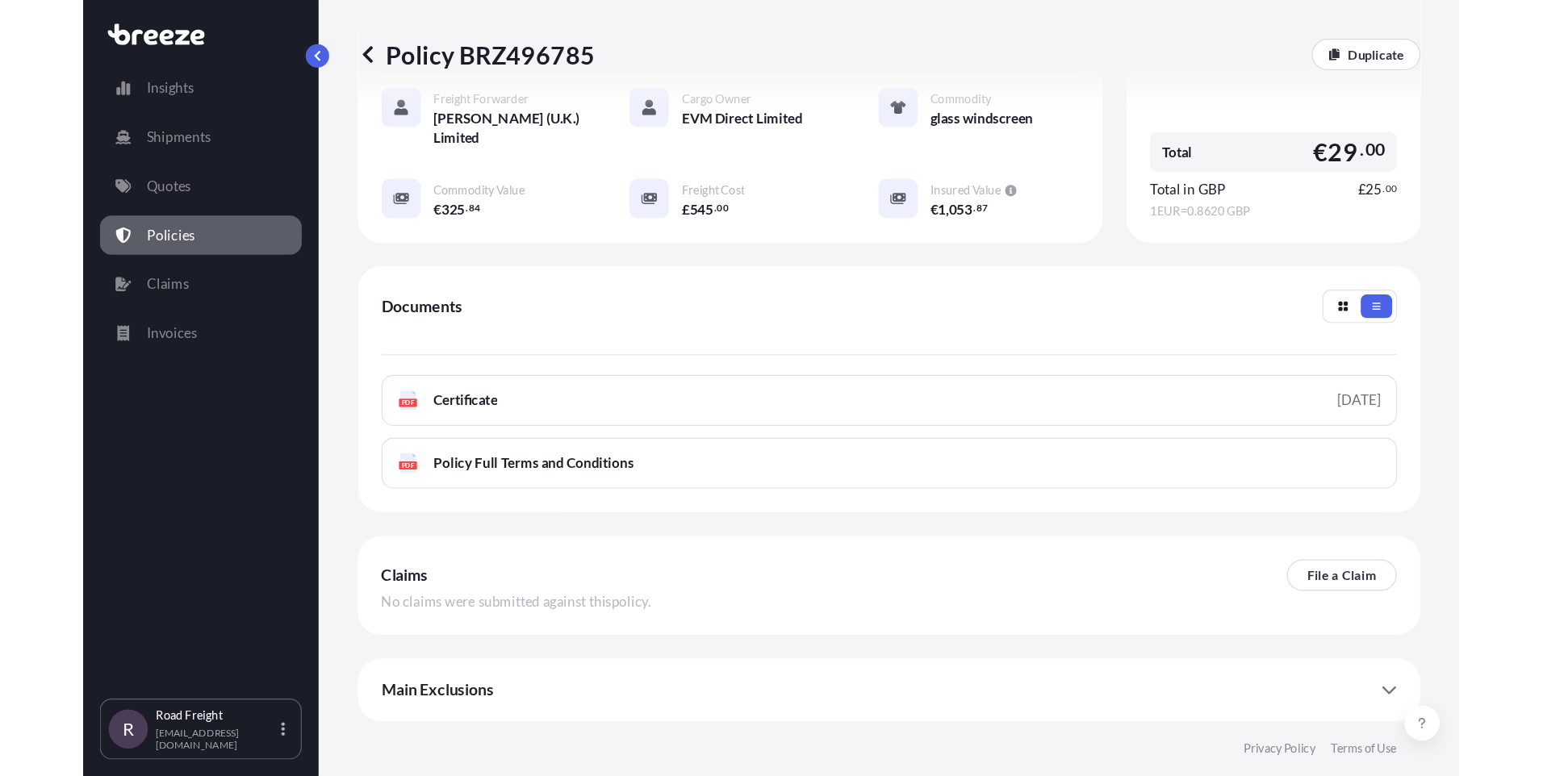
scroll to position [178, 0]
